Goal: Task Accomplishment & Management: Manage account settings

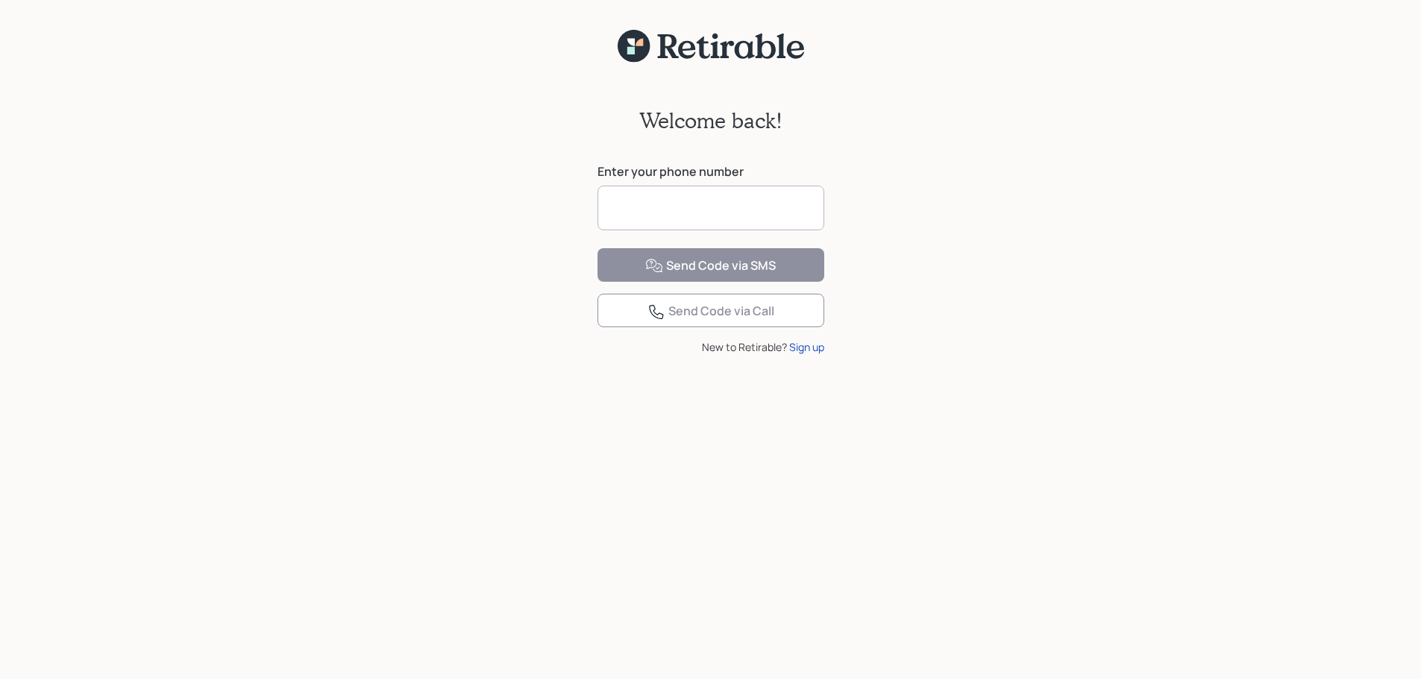
click at [757, 216] on input at bounding box center [710, 208] width 227 height 45
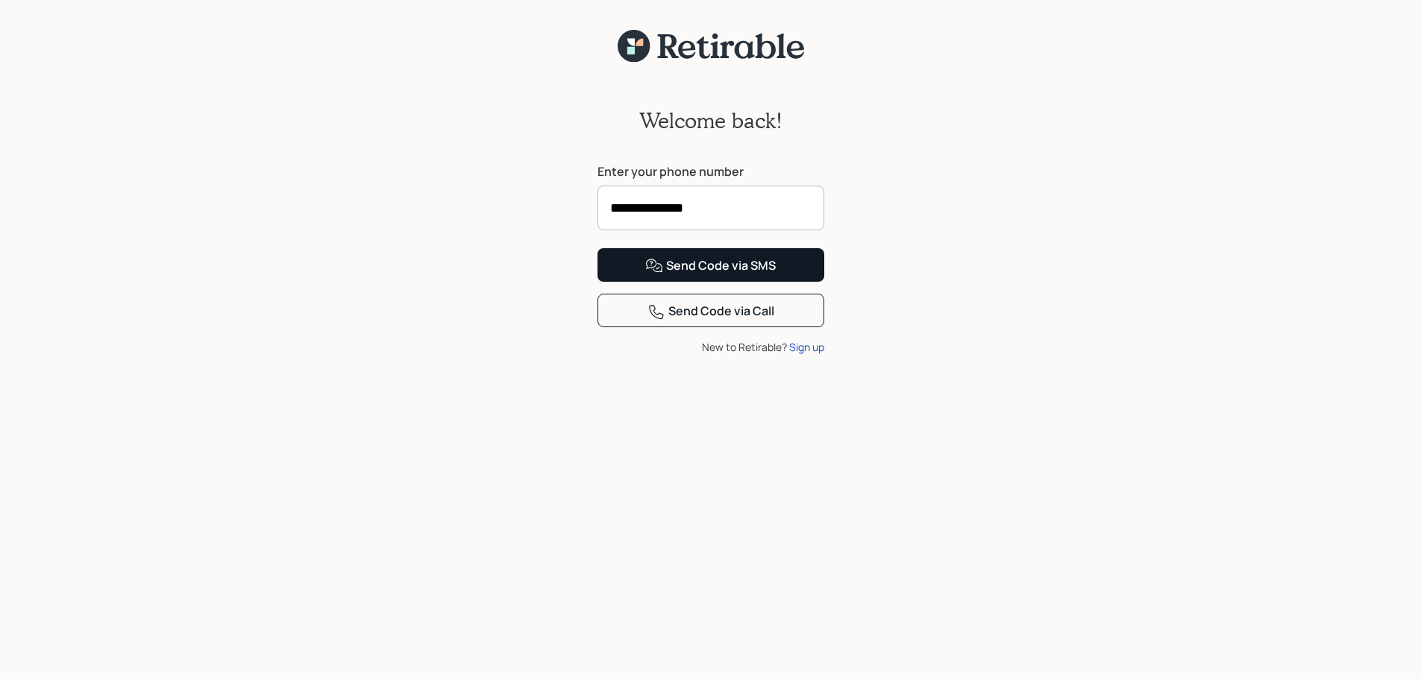
type input "**********"
click at [719, 275] on div "Send Code via SMS" at bounding box center [710, 266] width 131 height 18
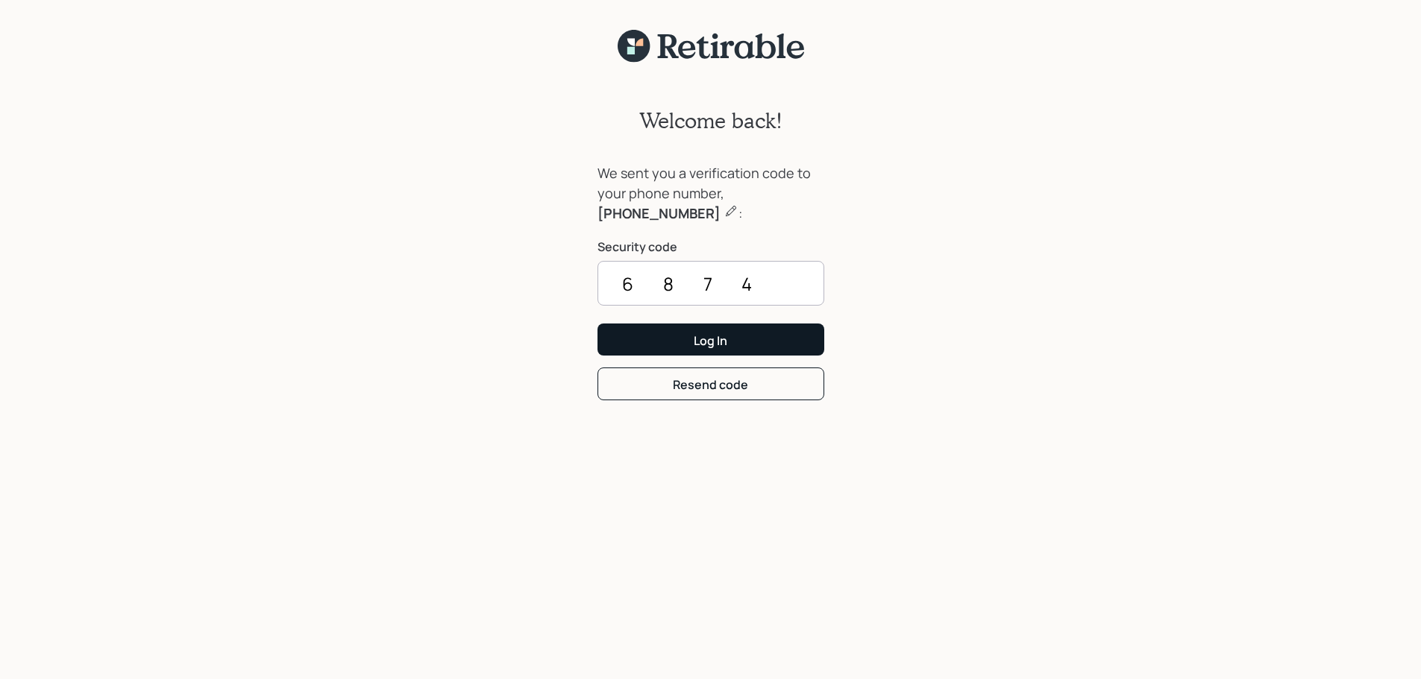
type input "6874"
click at [744, 349] on button "Log In" at bounding box center [710, 340] width 227 height 32
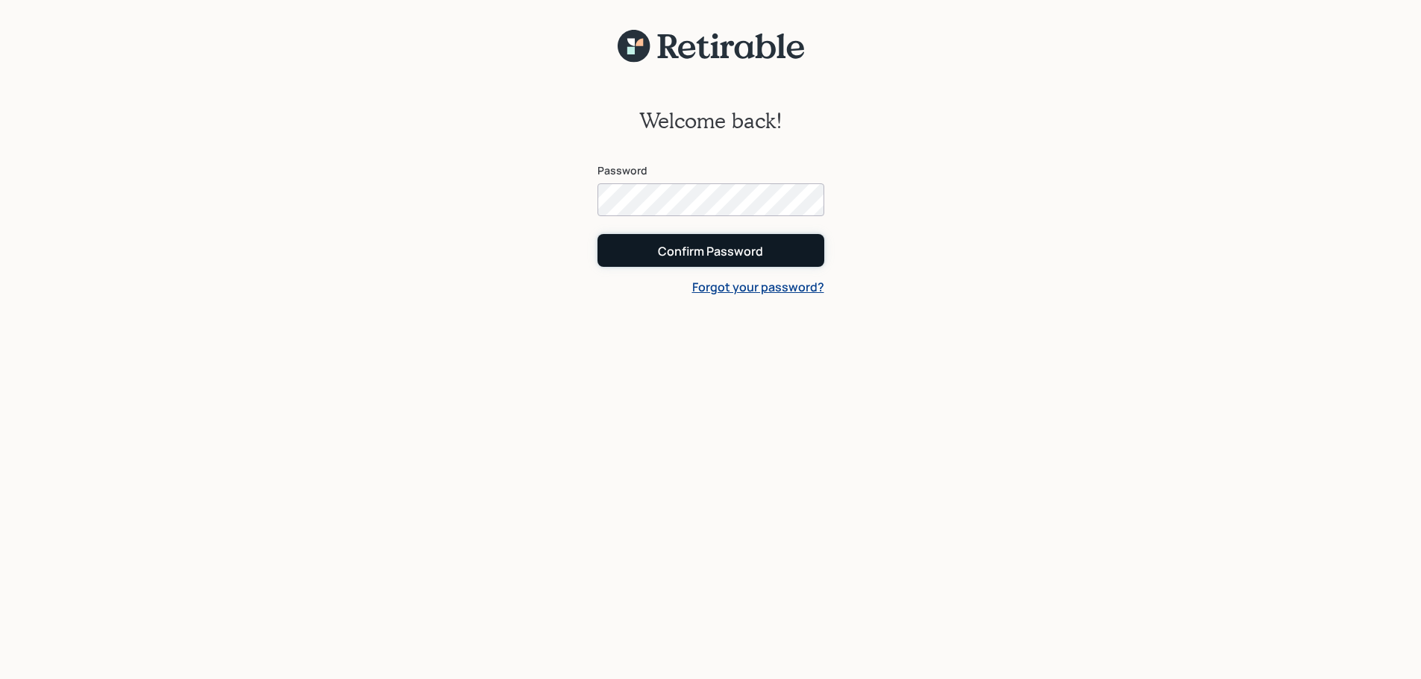
click at [735, 257] on div "Confirm Password" at bounding box center [710, 251] width 105 height 16
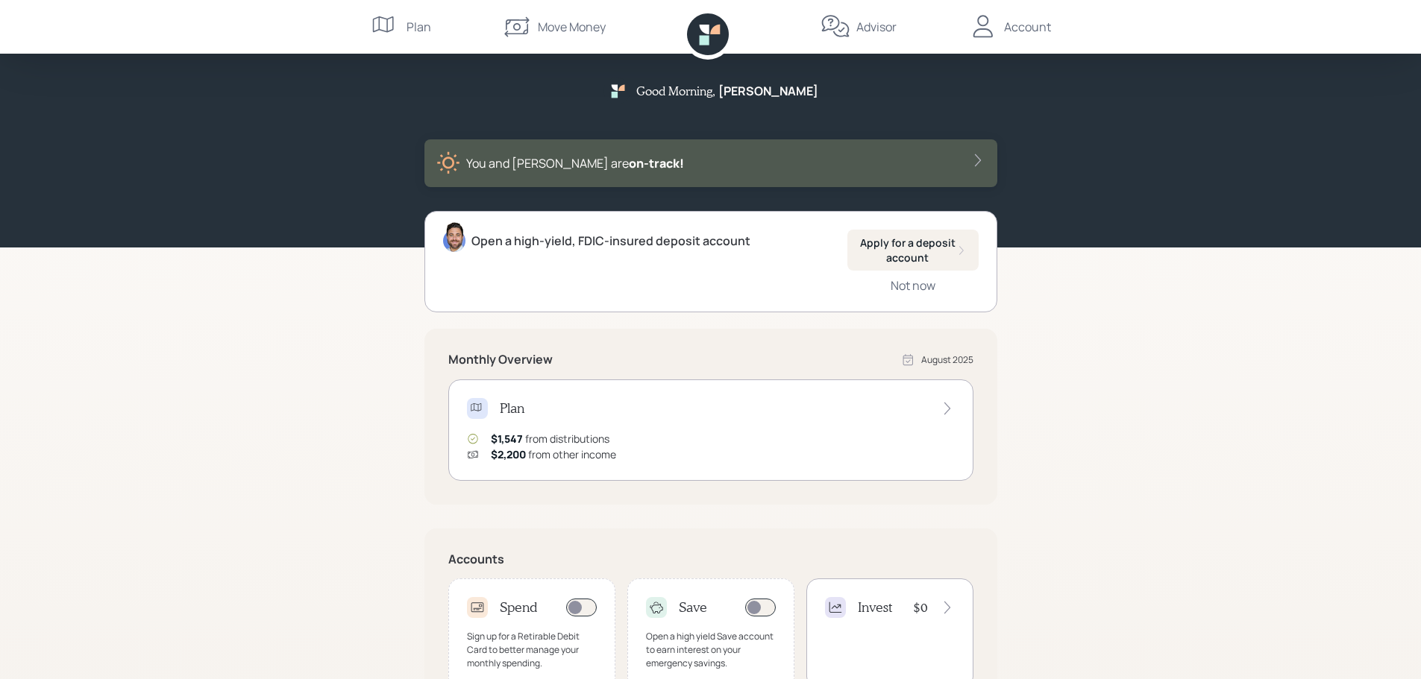
click at [845, 172] on div "You and Glenn are on‑track!" at bounding box center [710, 163] width 549 height 24
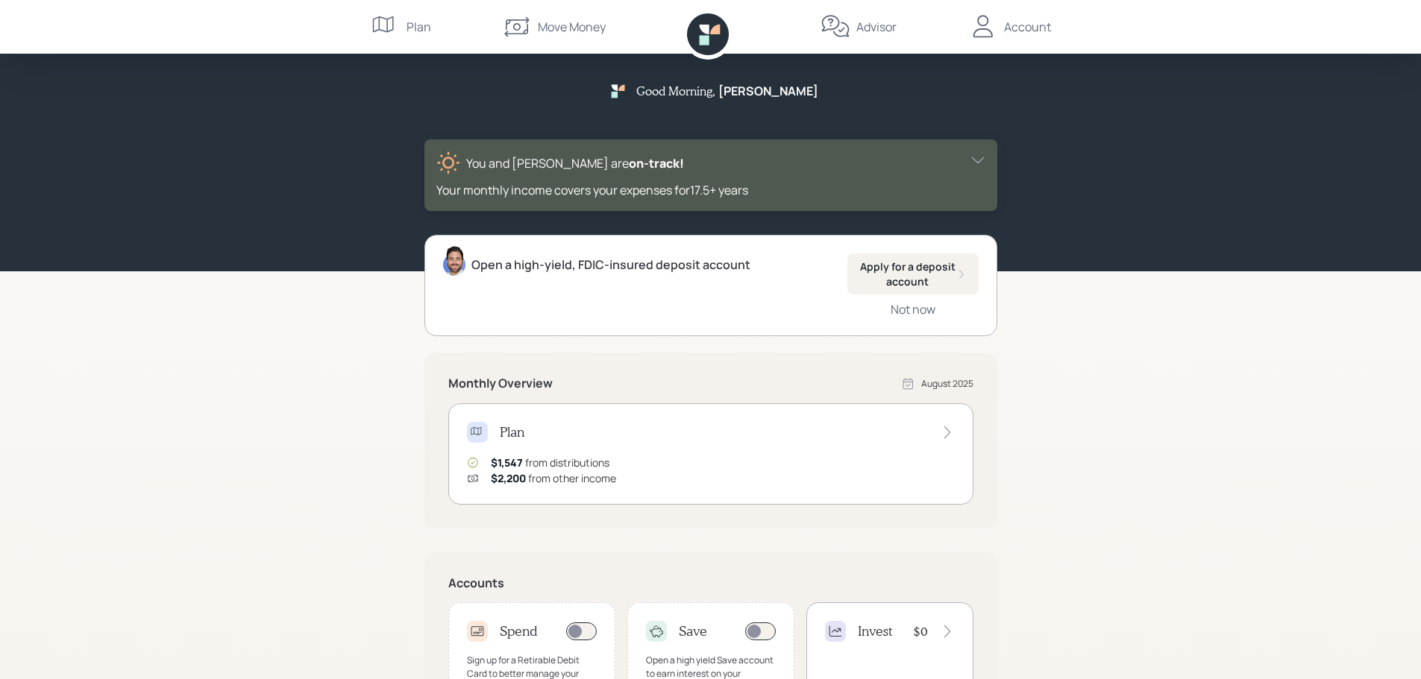
click at [1026, 25] on div "Account" at bounding box center [1027, 27] width 47 height 18
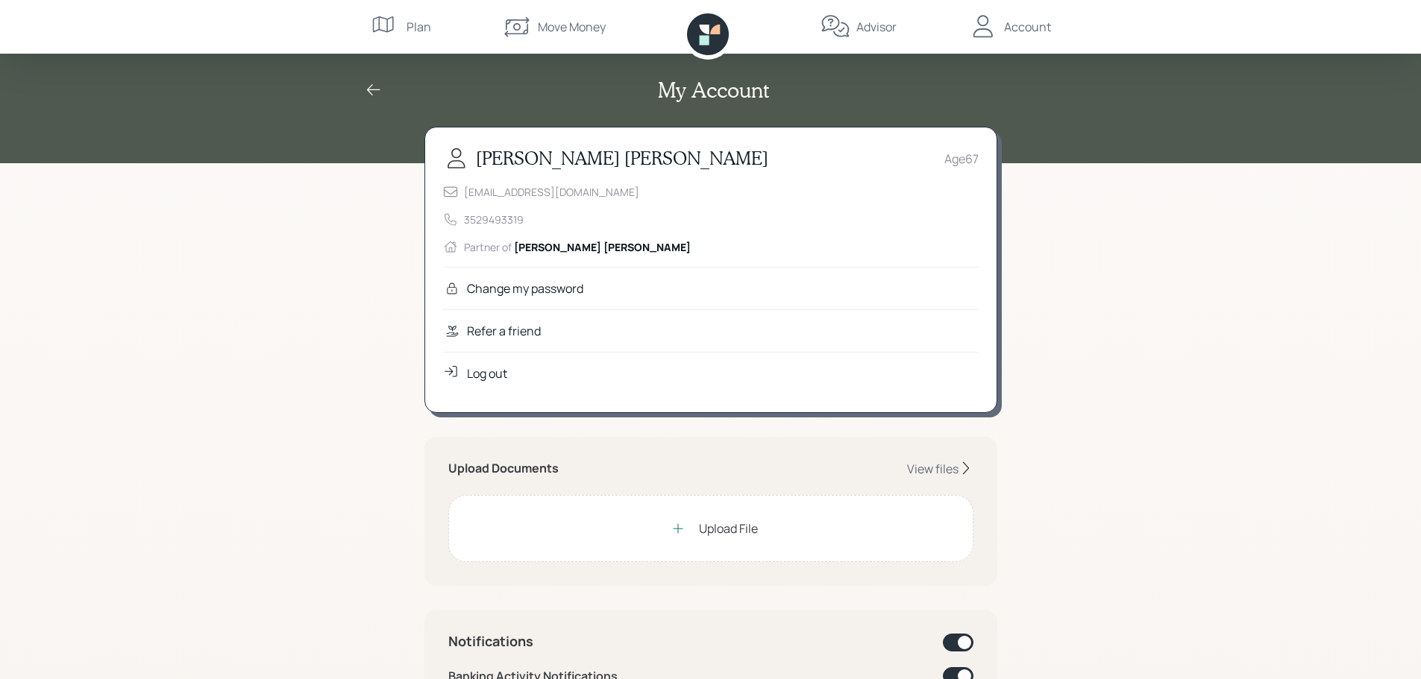
click at [476, 371] on div "Log out" at bounding box center [487, 374] width 40 height 18
